Goal: Task Accomplishment & Management: Manage account settings

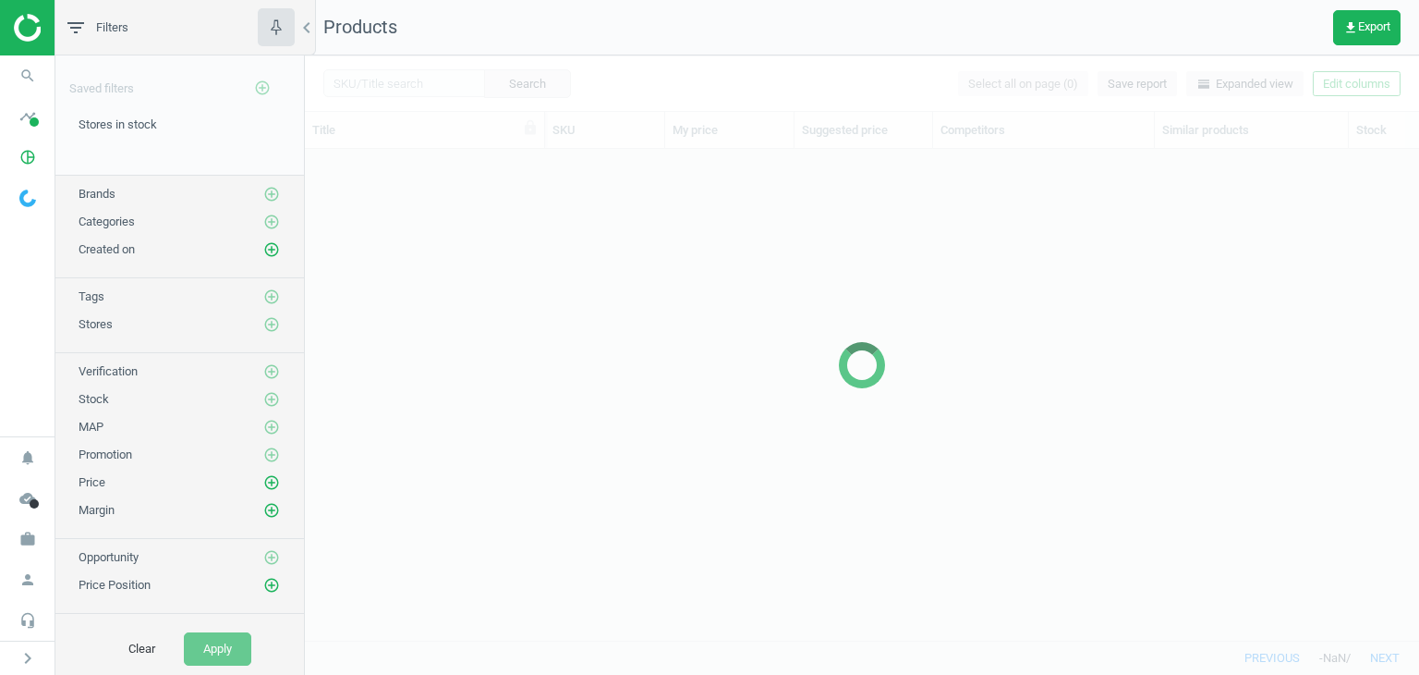
scroll to position [463, 1100]
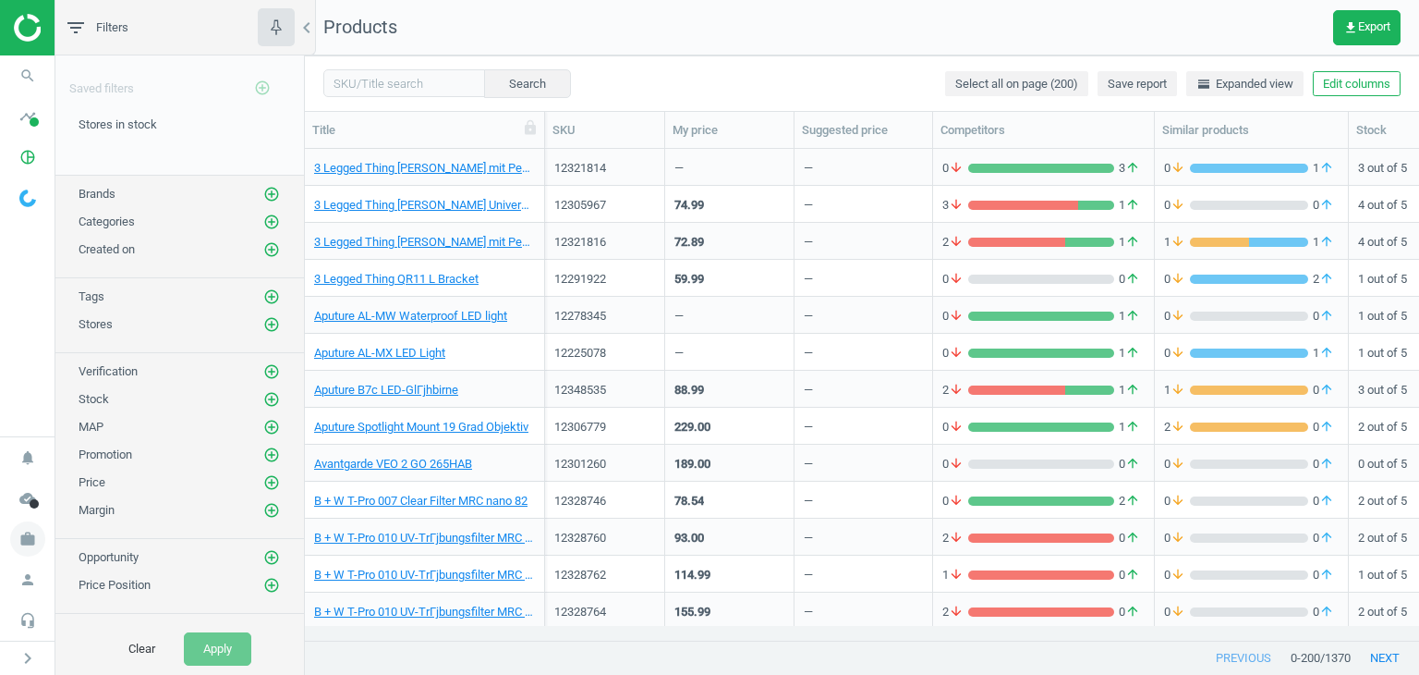
click at [28, 539] on icon "work" at bounding box center [27, 538] width 35 height 35
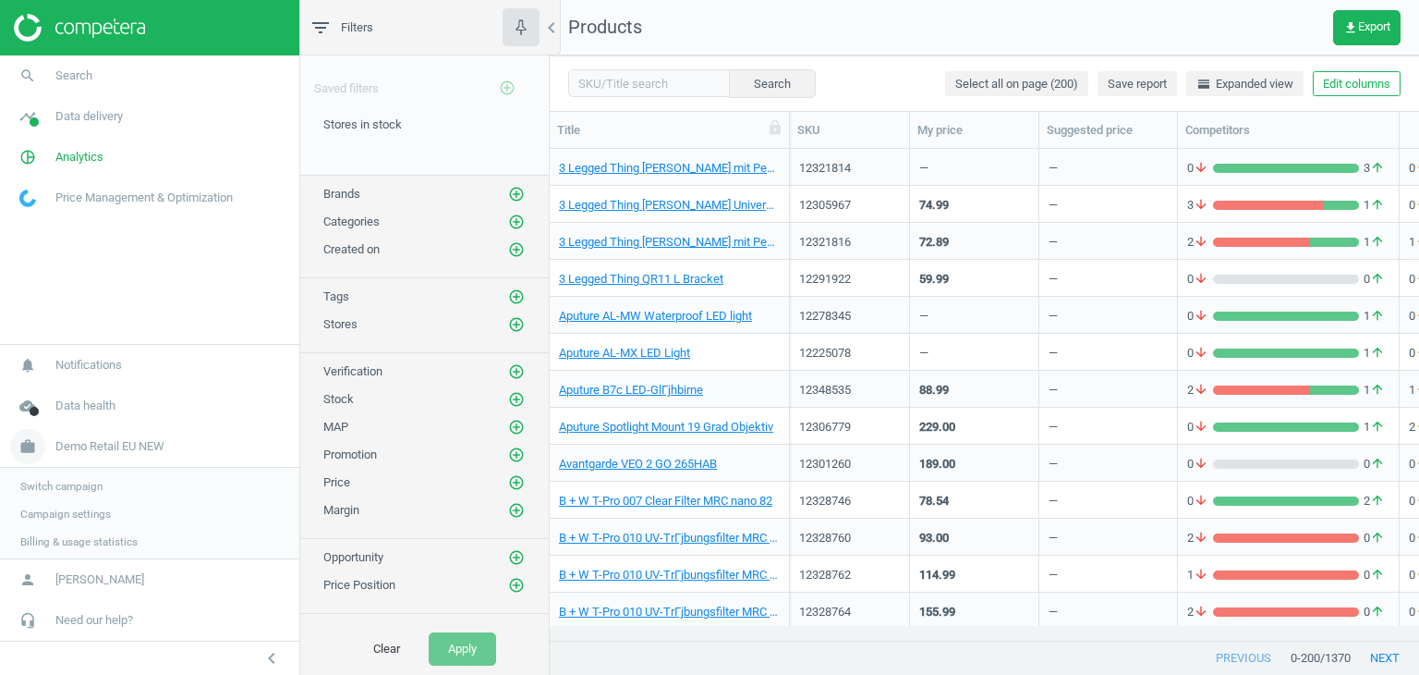
scroll to position [463, 856]
click at [77, 488] on span "Switch campaign" at bounding box center [61, 484] width 82 height 15
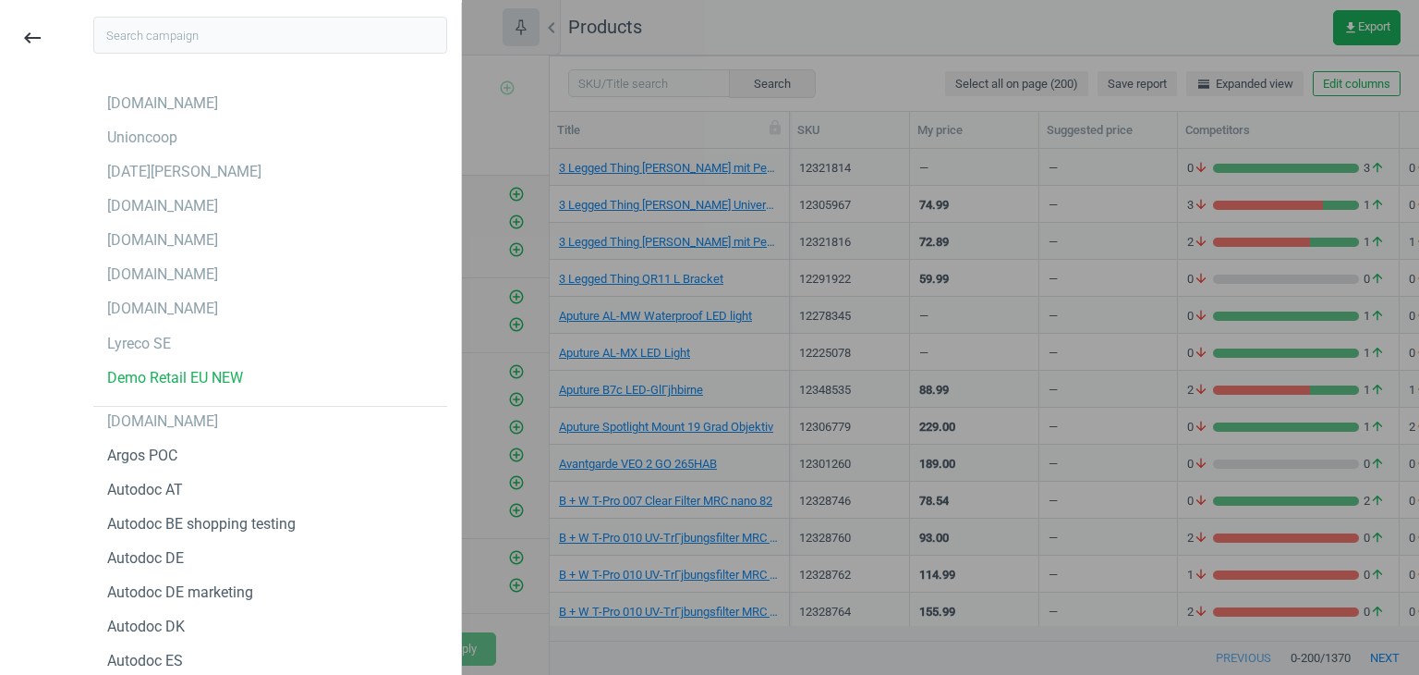
click at [202, 38] on input "text" at bounding box center [270, 35] width 354 height 37
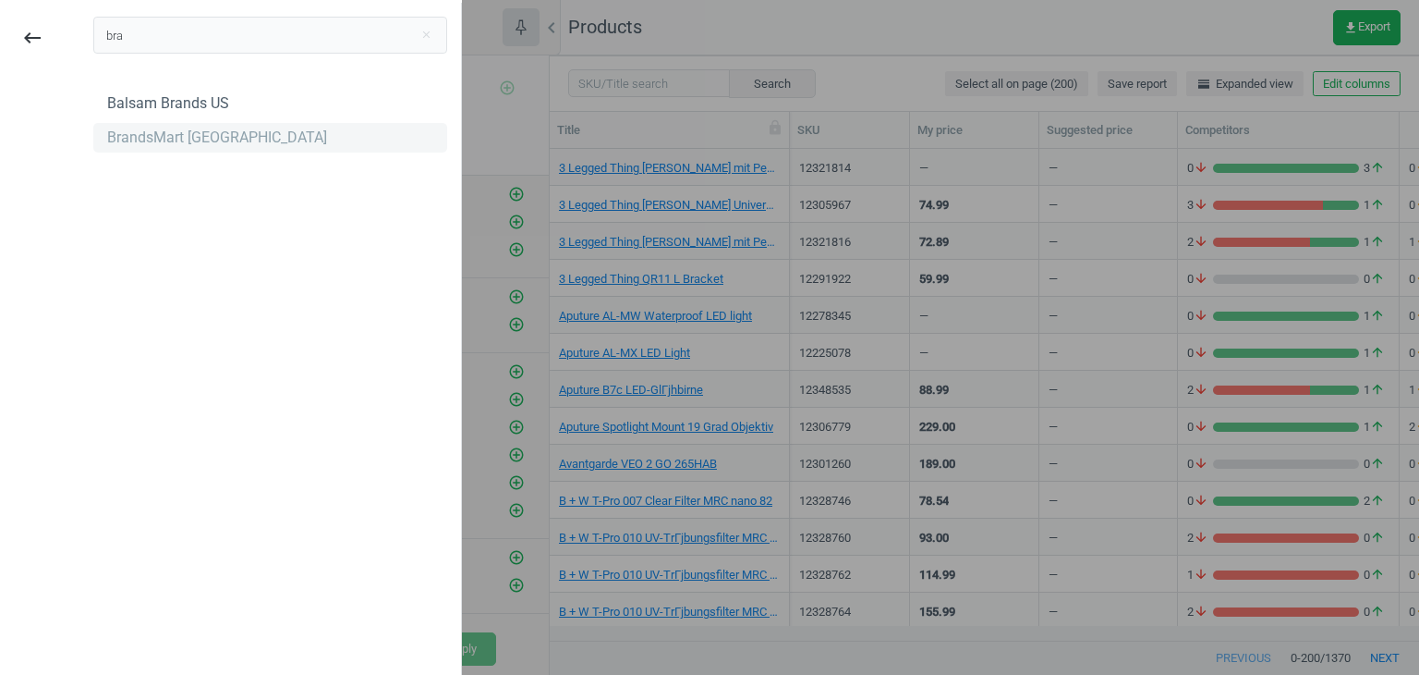
type input "bra"
click at [197, 145] on div "BrandsMart [GEOGRAPHIC_DATA]" at bounding box center [217, 138] width 220 height 20
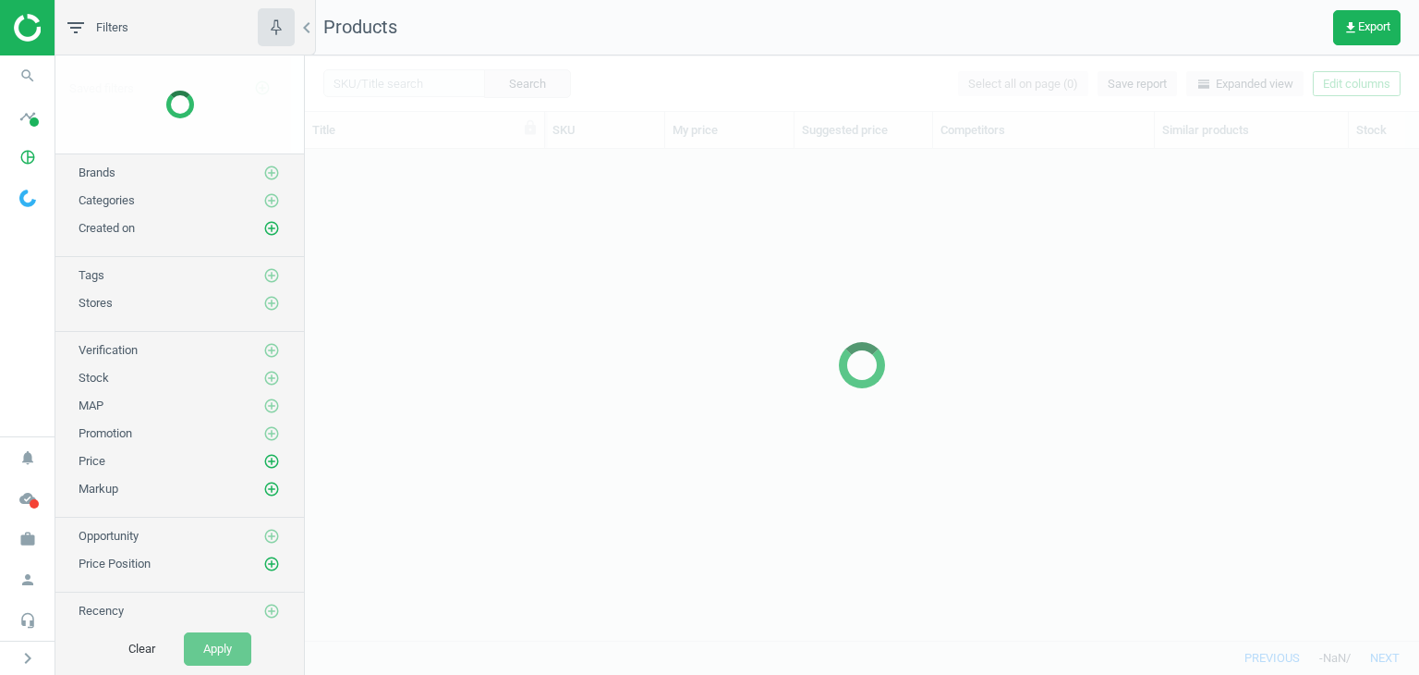
scroll to position [463, 1100]
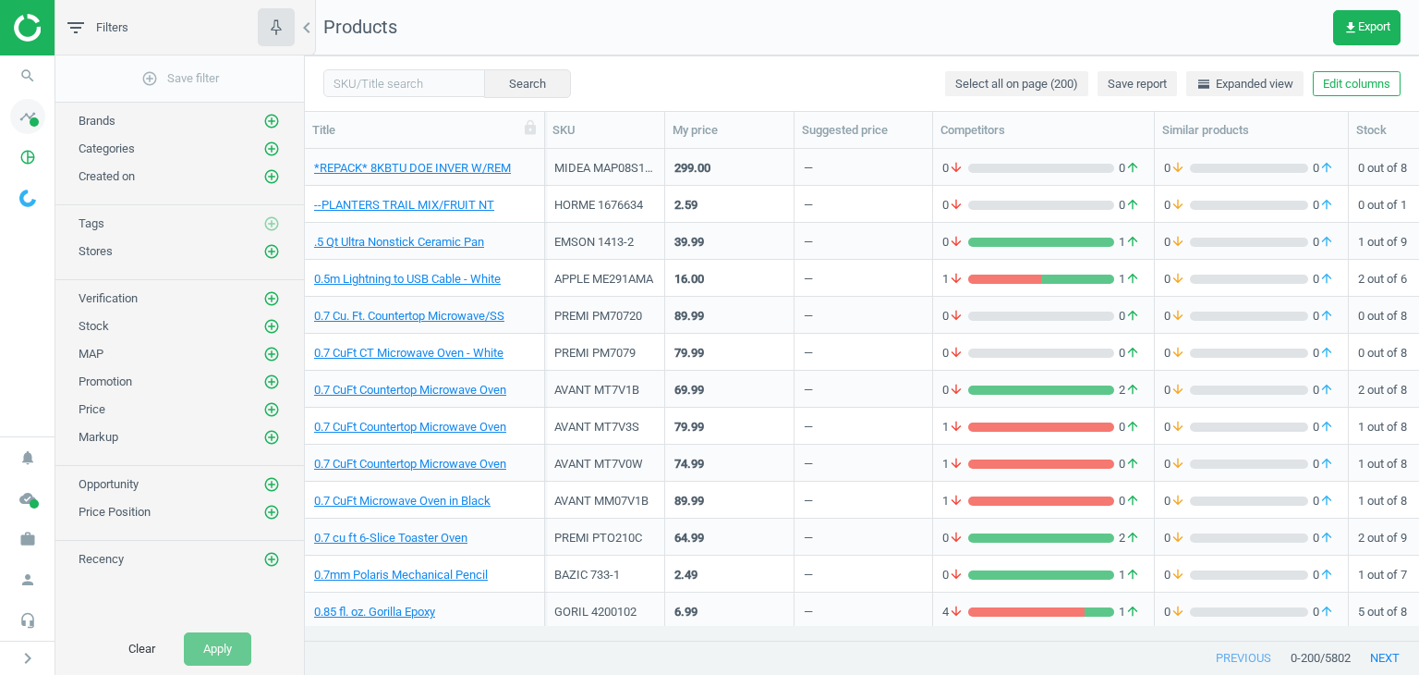
click at [40, 124] on icon "timeline" at bounding box center [27, 116] width 35 height 35
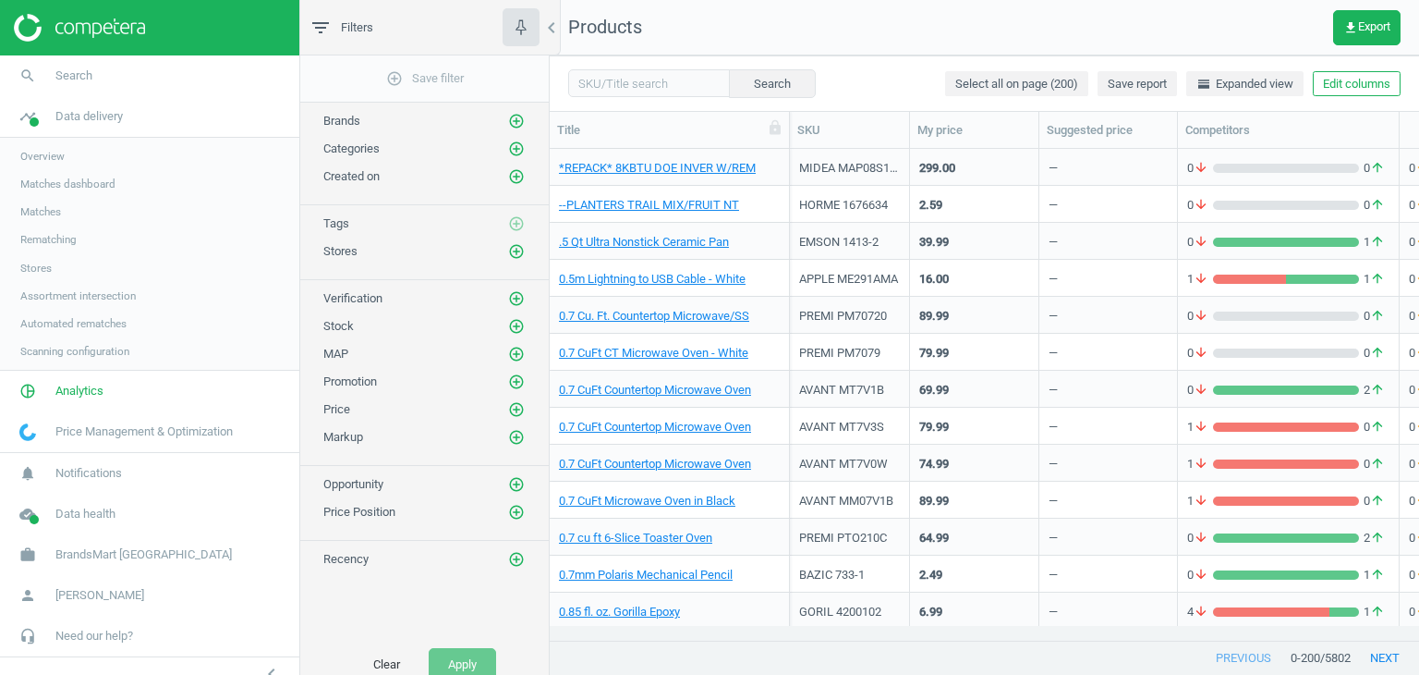
scroll to position [15, 15]
click at [48, 268] on span "Stores" at bounding box center [35, 268] width 31 height 15
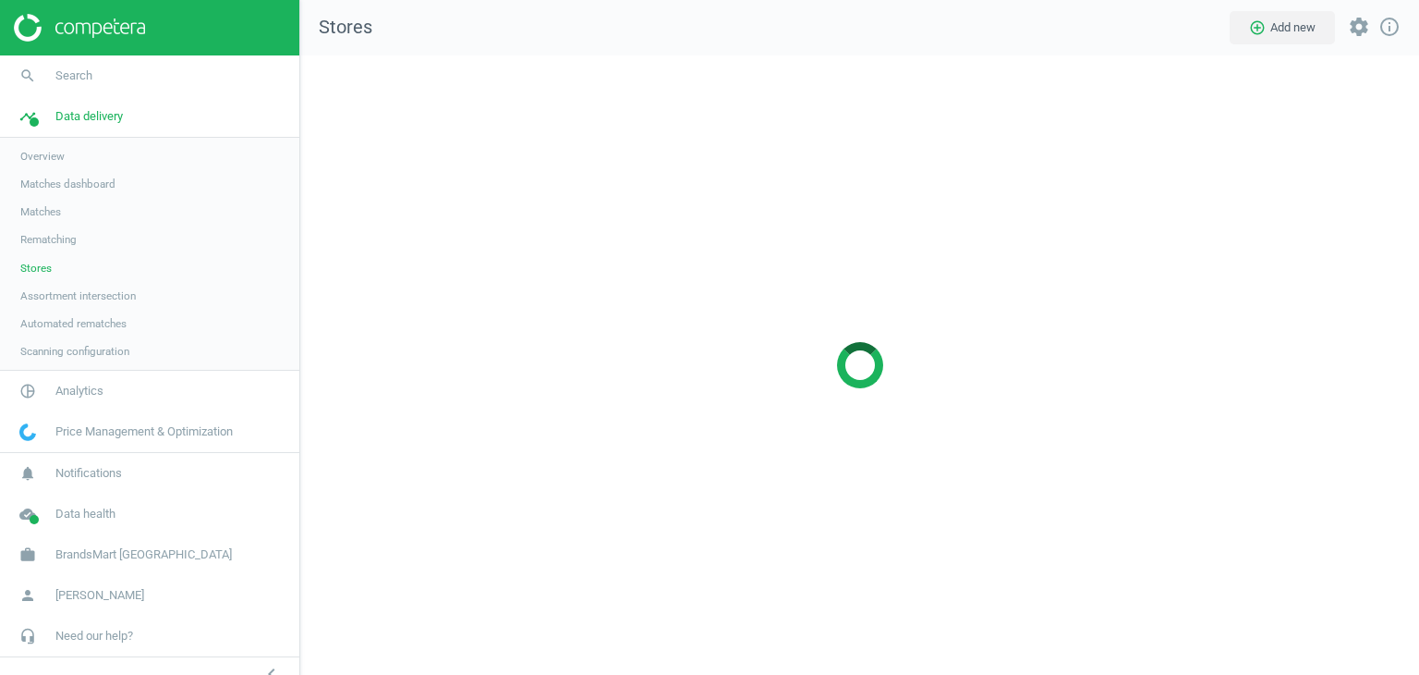
scroll to position [647, 1147]
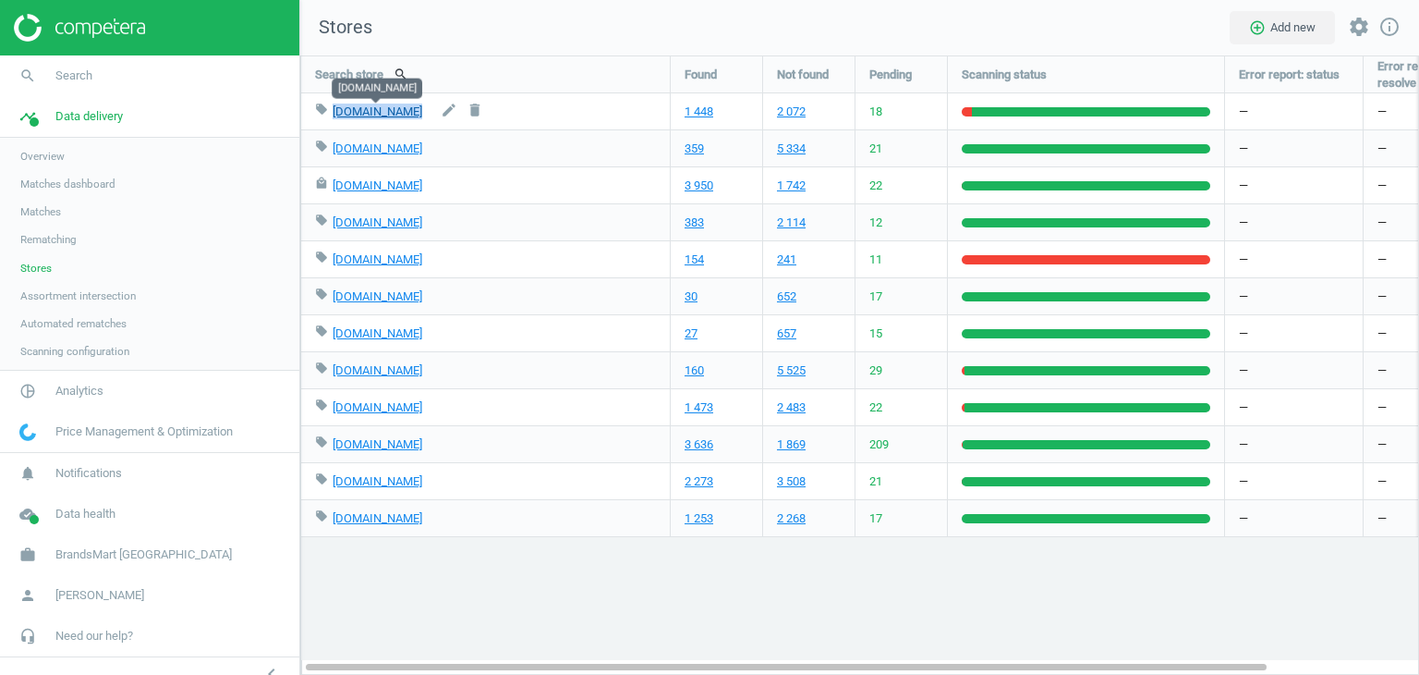
drag, startPoint x: 422, startPoint y: 115, endPoint x: 332, endPoint y: 118, distance: 90.6
click at [332, 118] on div "local_offer [DOMAIN_NAME] edit delete" at bounding box center [485, 111] width 341 height 36
copy link "[DOMAIN_NAME]"
drag, startPoint x: 389, startPoint y: 153, endPoint x: 333, endPoint y: 152, distance: 56.4
click at [333, 152] on div "local_offer [DOMAIN_NAME] edit delete" at bounding box center [485, 148] width 341 height 36
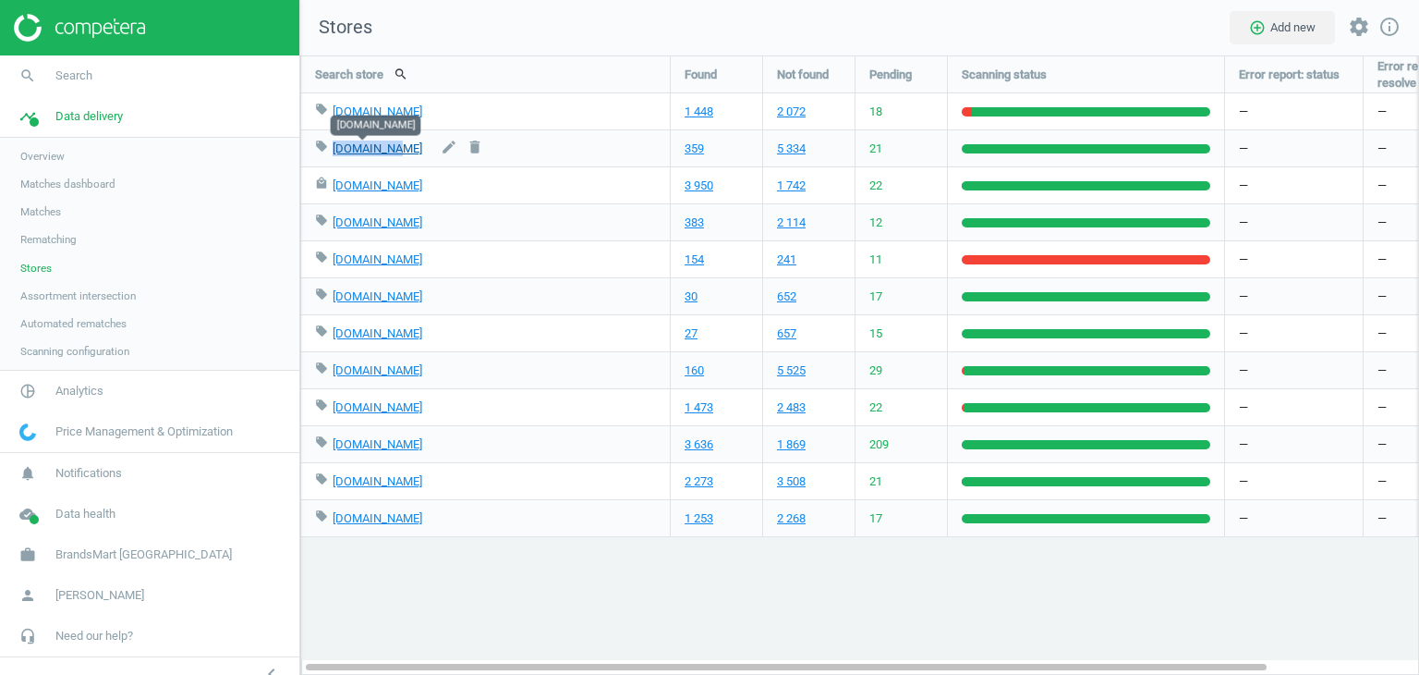
copy link "[DOMAIN_NAME]"
copy div "[DOMAIN_NAME]"
drag, startPoint x: 404, startPoint y: 186, endPoint x: 334, endPoint y: 188, distance: 70.3
click at [330, 190] on div "local_mall [DOMAIN_NAME] edit delete" at bounding box center [485, 185] width 341 height 36
copy div "[DOMAIN_NAME]"
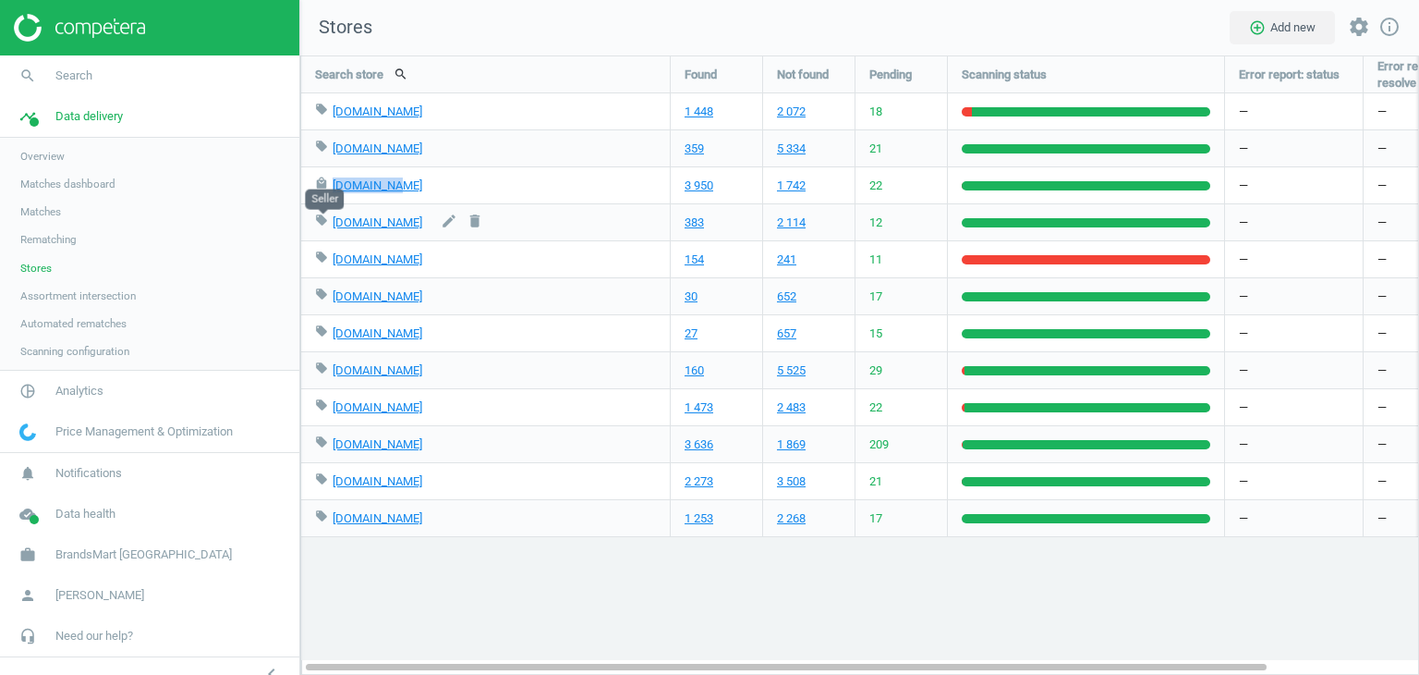
drag, startPoint x: 441, startPoint y: 221, endPoint x: 329, endPoint y: 226, distance: 112.0
click at [329, 226] on div "local_offer [DOMAIN_NAME] edit delete" at bounding box center [485, 222] width 341 height 36
copy div "[DOMAIN_NAME] edit delete"
drag, startPoint x: 430, startPoint y: 257, endPoint x: 335, endPoint y: 265, distance: 94.6
click at [335, 265] on div "local_offer [DOMAIN_NAME] edit delete" at bounding box center [485, 259] width 341 height 36
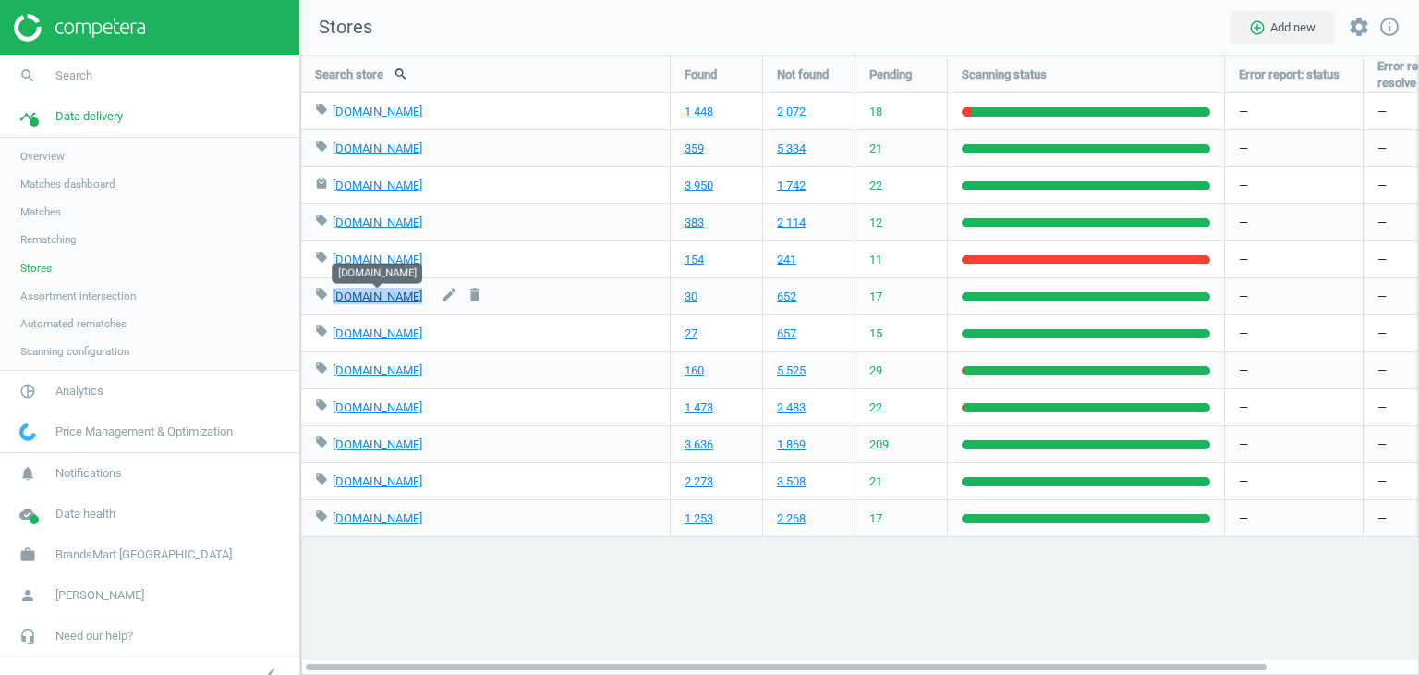
drag, startPoint x: 424, startPoint y: 297, endPoint x: 335, endPoint y: 300, distance: 89.7
click at [335, 300] on div "local_offer [DOMAIN_NAME] edit delete" at bounding box center [485, 296] width 341 height 36
copy div "[DOMAIN_NAME] edit delete"
copy link "[DOMAIN_NAME]"
drag, startPoint x: 419, startPoint y: 332, endPoint x: 333, endPoint y: 332, distance: 85.9
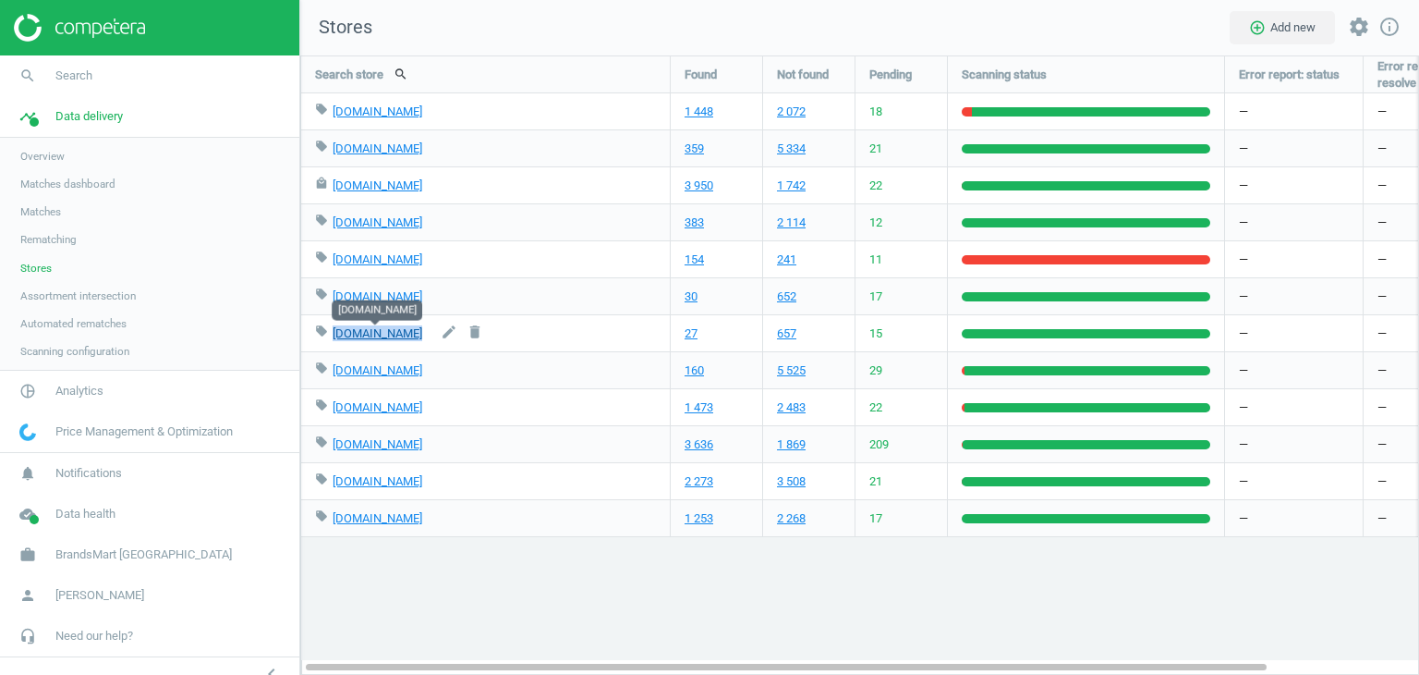
click at [333, 332] on div "local_offer [DOMAIN_NAME] edit delete" at bounding box center [485, 333] width 341 height 36
copy div "[DOMAIN_NAME]"
drag, startPoint x: 410, startPoint y: 370, endPoint x: 327, endPoint y: 374, distance: 83.3
click at [327, 374] on div "local_offer [DOMAIN_NAME] edit delete" at bounding box center [485, 370] width 341 height 36
copy div "[DOMAIN_NAME]"
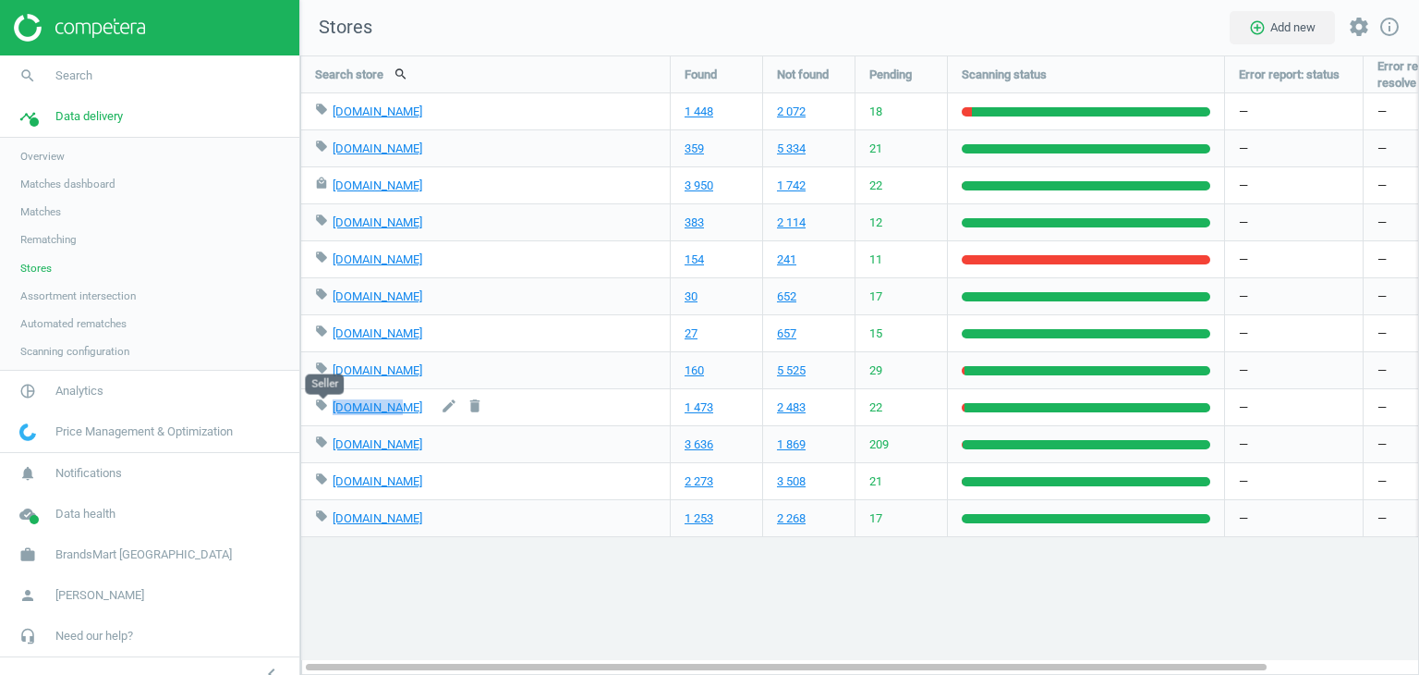
drag, startPoint x: 386, startPoint y: 404, endPoint x: 329, endPoint y: 407, distance: 57.4
click at [329, 407] on div "local_offer [DOMAIN_NAME] edit delete" at bounding box center [485, 407] width 341 height 36
copy link "[DOMAIN_NAME]"
drag, startPoint x: 404, startPoint y: 451, endPoint x: 335, endPoint y: 447, distance: 68.5
click at [335, 447] on div "local_offer [DOMAIN_NAME] edit delete" at bounding box center [485, 444] width 341 height 36
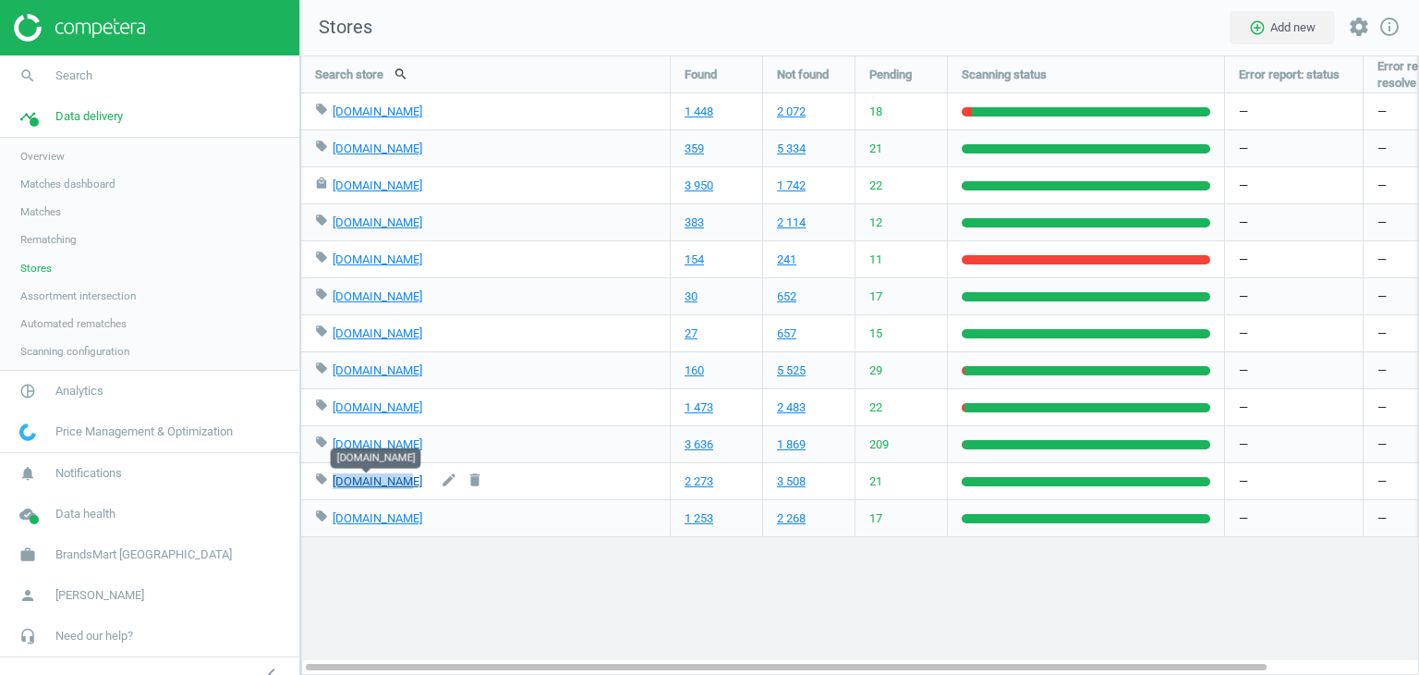
drag, startPoint x: 402, startPoint y: 483, endPoint x: 335, endPoint y: 483, distance: 67.5
click at [335, 483] on div "local_offer [DOMAIN_NAME] edit delete" at bounding box center [485, 481] width 341 height 36
drag, startPoint x: 351, startPoint y: 521, endPoint x: 331, endPoint y: 519, distance: 20.4
click at [331, 519] on div "local_offer [DOMAIN_NAME] edit delete" at bounding box center [485, 518] width 341 height 36
